Goal: Check status

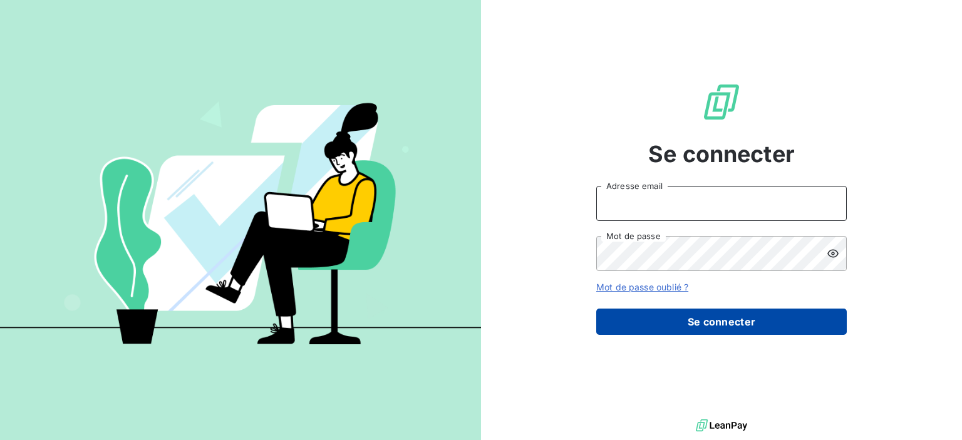
type input "[EMAIL_ADDRESS][DOMAIN_NAME]"
click at [721, 322] on button "Se connecter" at bounding box center [721, 322] width 251 height 26
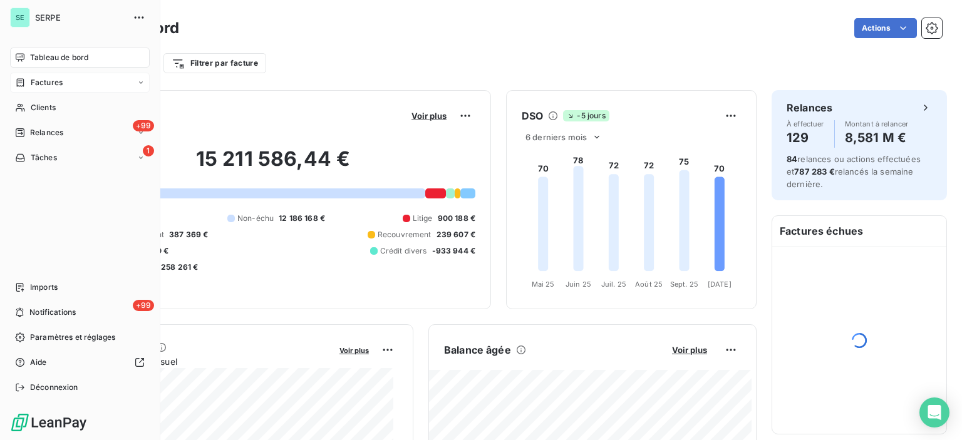
click at [34, 83] on span "Factures" at bounding box center [47, 82] width 32 height 11
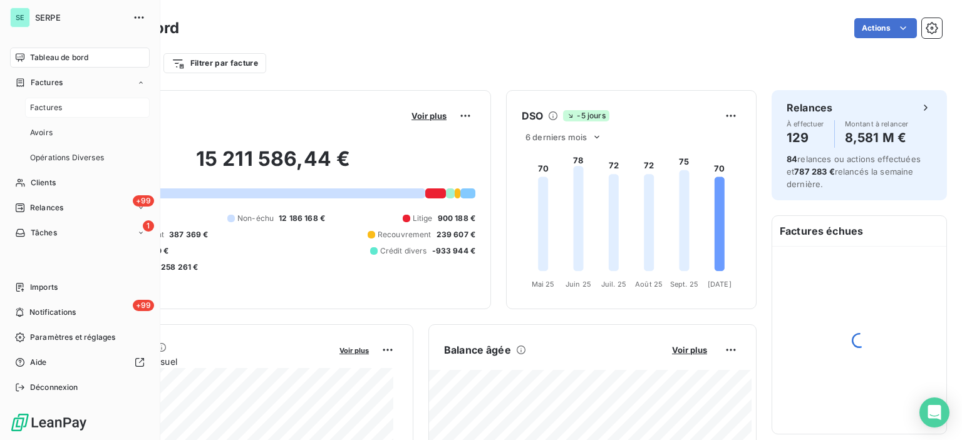
click at [48, 110] on span "Factures" at bounding box center [46, 107] width 32 height 11
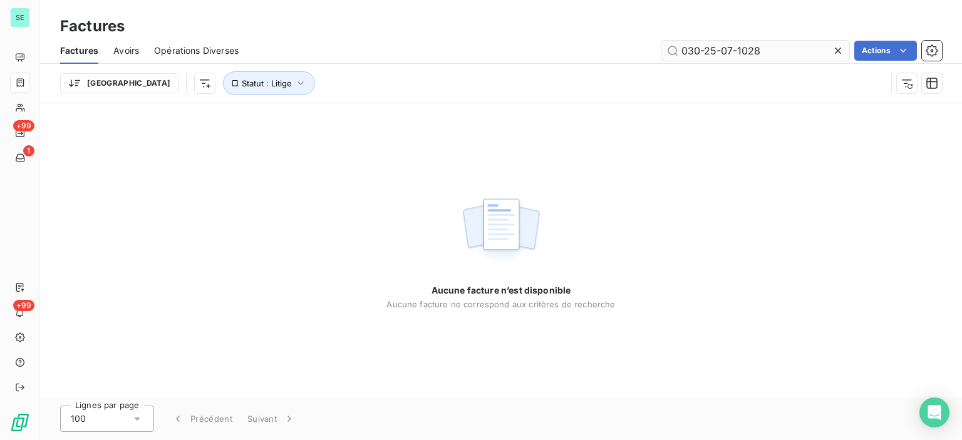
drag, startPoint x: 727, startPoint y: 49, endPoint x: 779, endPoint y: 47, distance: 52.7
click at [779, 47] on input "030-25-07-1028" at bounding box center [755, 51] width 188 height 20
type input "030-25-08-0959"
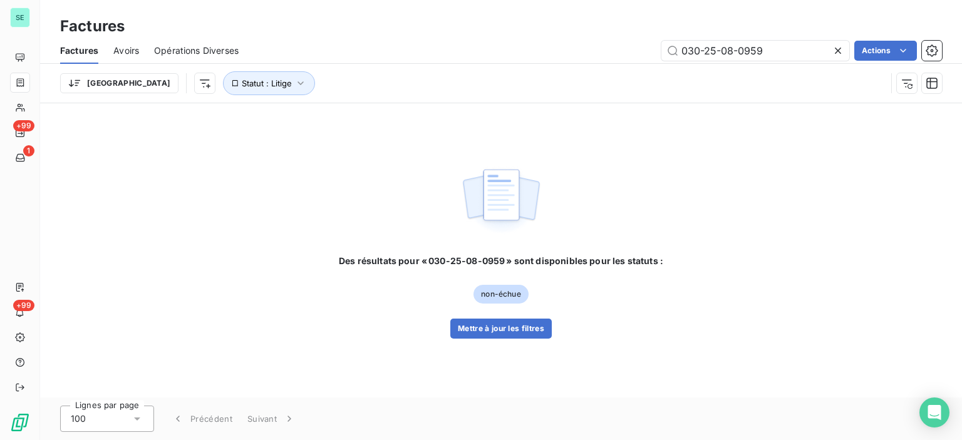
click at [506, 297] on span "non-échue" at bounding box center [500, 294] width 54 height 19
click at [510, 330] on button "Mettre à jour les filtres" at bounding box center [500, 329] width 101 height 20
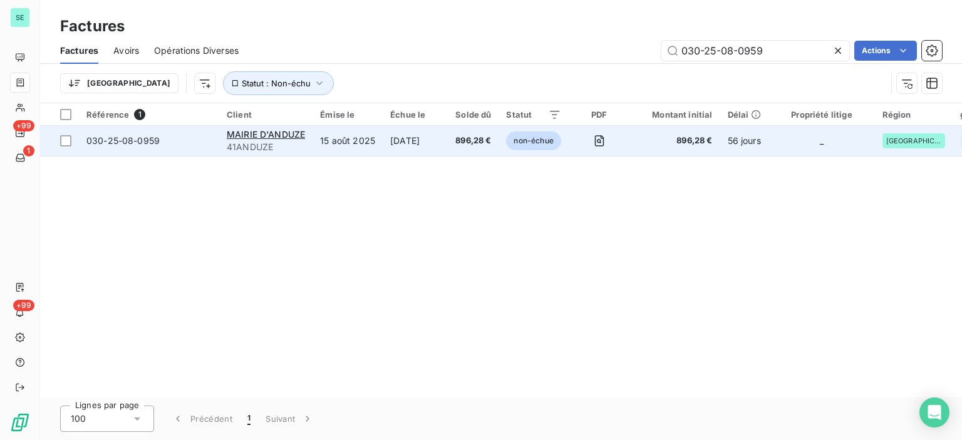
click at [443, 145] on td "[DATE]" at bounding box center [415, 141] width 65 height 30
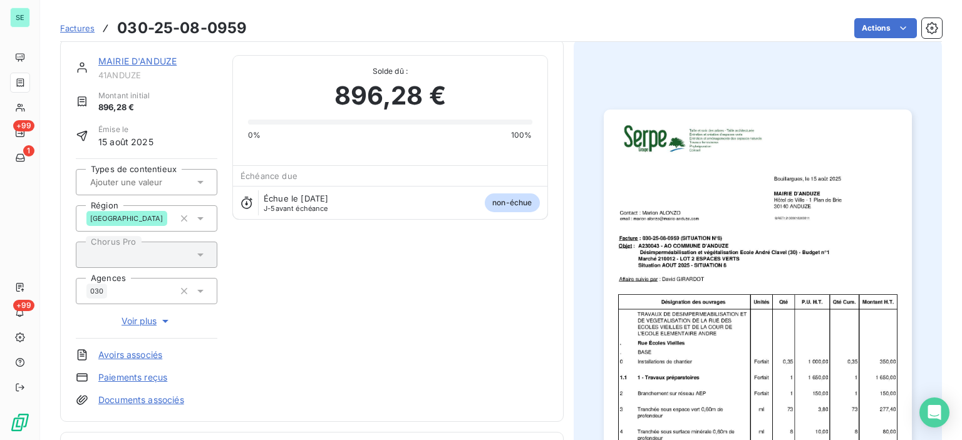
scroll to position [3, 0]
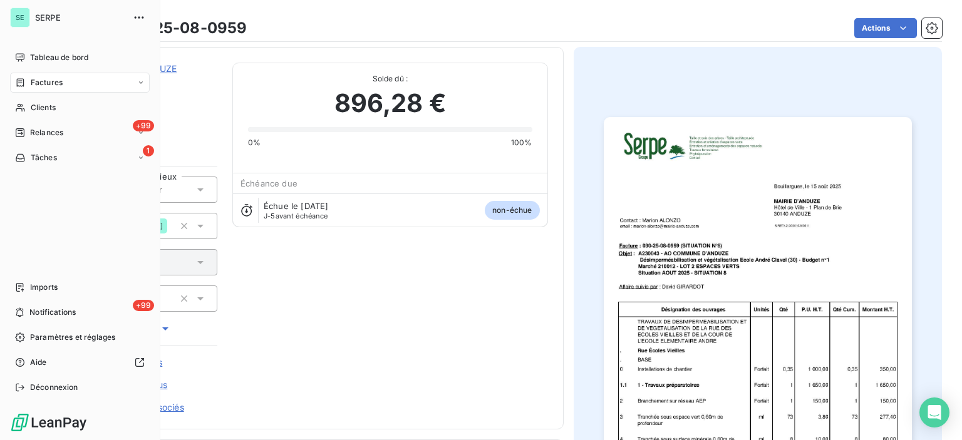
click at [61, 82] on span "Factures" at bounding box center [47, 82] width 32 height 11
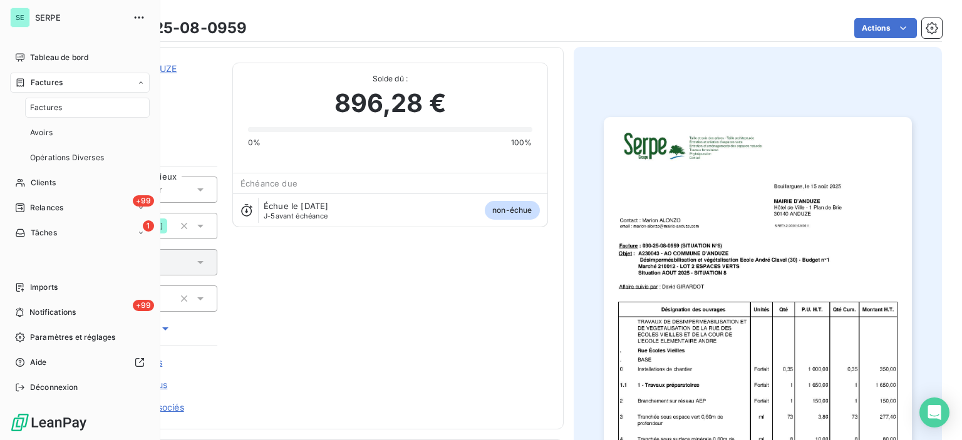
click at [61, 112] on span "Factures" at bounding box center [46, 107] width 32 height 11
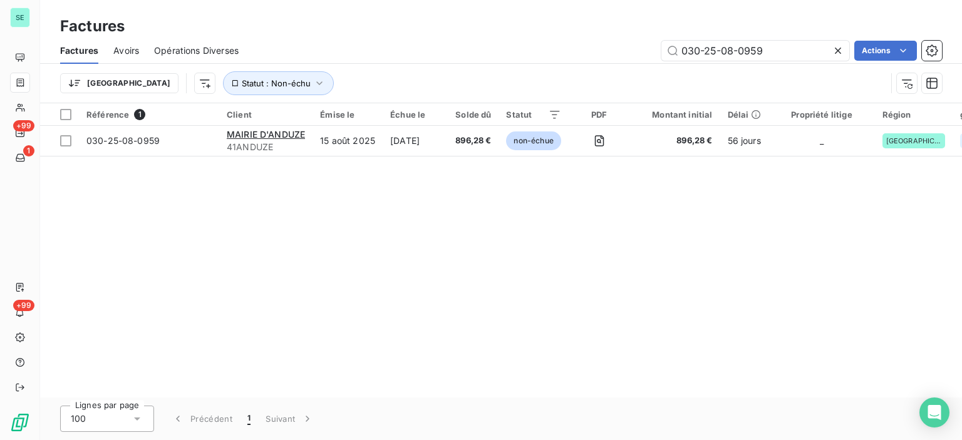
drag, startPoint x: 727, startPoint y: 49, endPoint x: 833, endPoint y: 49, distance: 105.8
click at [833, 49] on div "030-25-08-0959" at bounding box center [755, 51] width 188 height 20
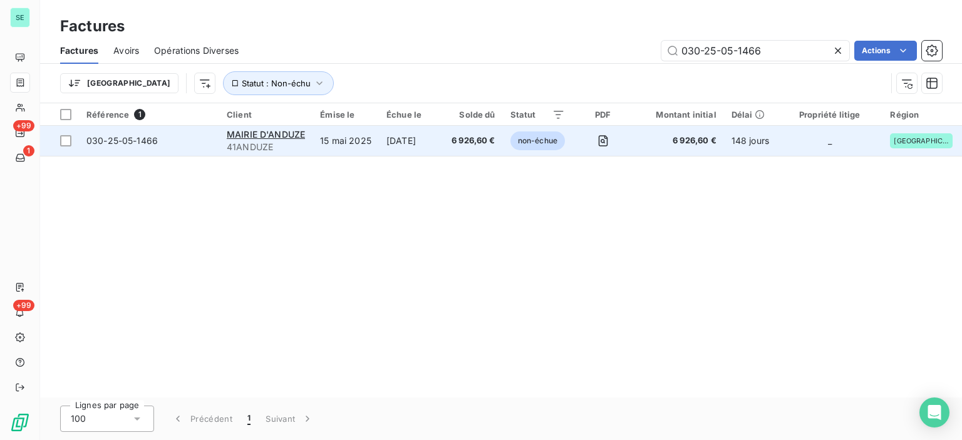
type input "030-25-05-1466"
click at [303, 143] on span "41ANDUZE" at bounding box center [266, 147] width 78 height 13
